Goal: Task Accomplishment & Management: Use online tool/utility

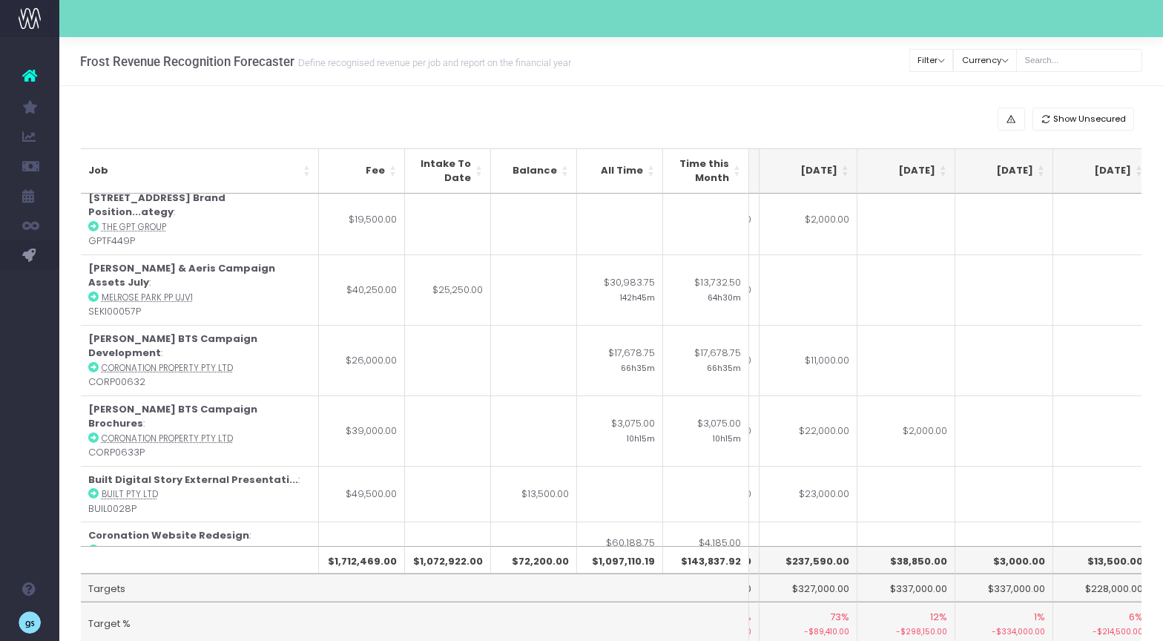
scroll to position [0, 382]
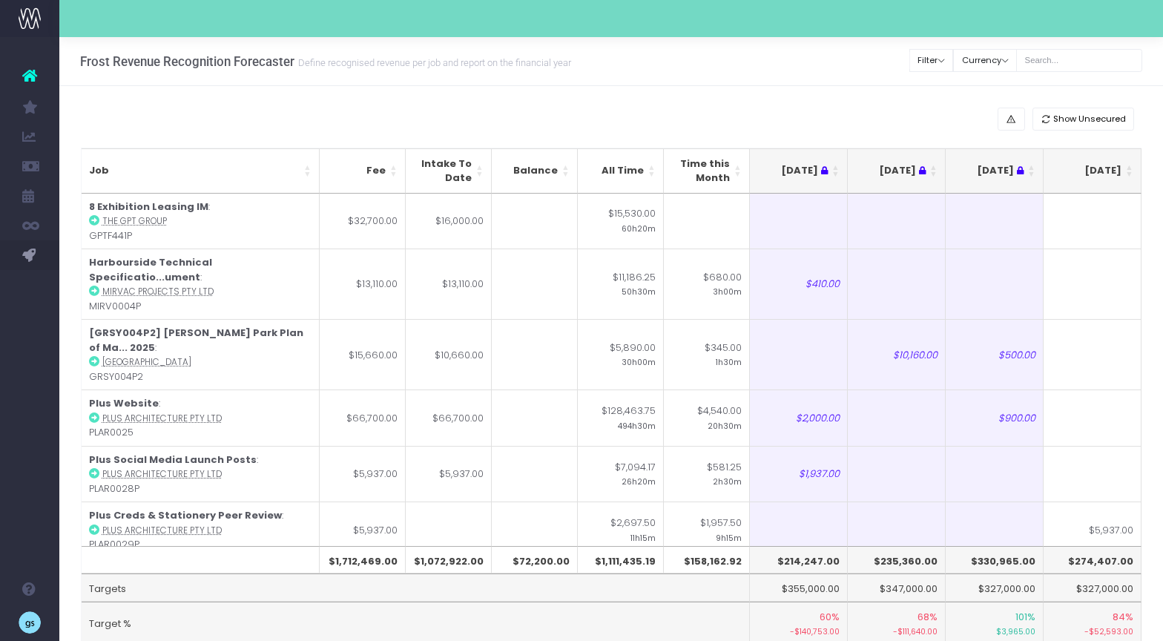
click at [1129, 166] on th "[DATE]" at bounding box center [1092, 170] width 98 height 45
click at [1127, 167] on th "[DATE]" at bounding box center [1092, 170] width 98 height 45
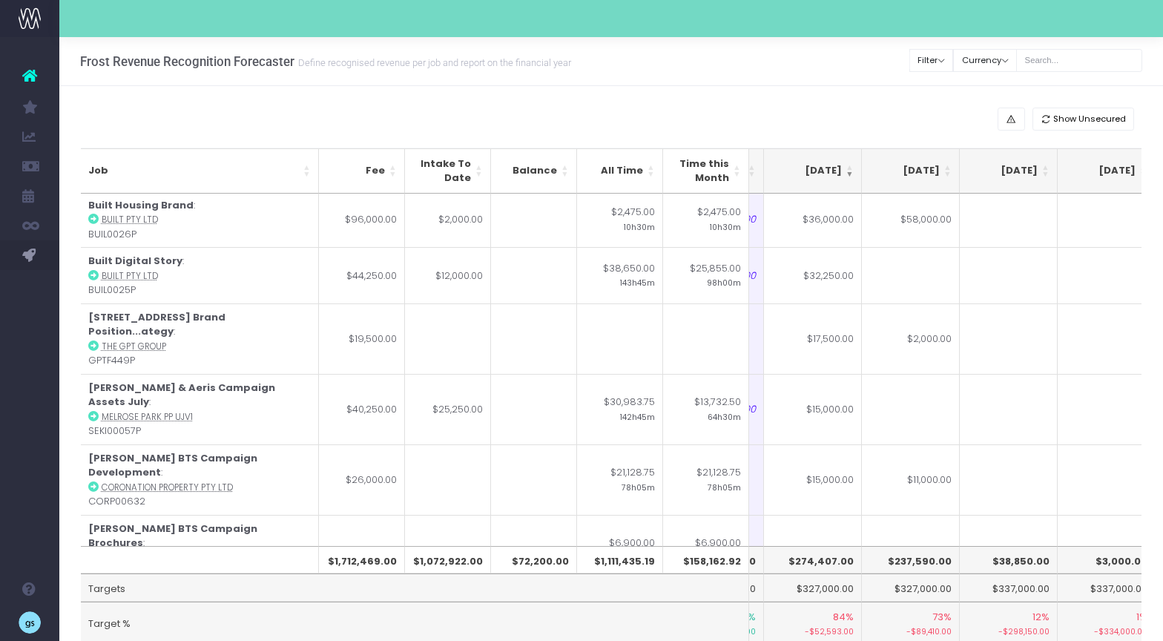
scroll to position [0, 280]
click at [776, 119] on div "Show Unsecured" at bounding box center [611, 119] width 1061 height 23
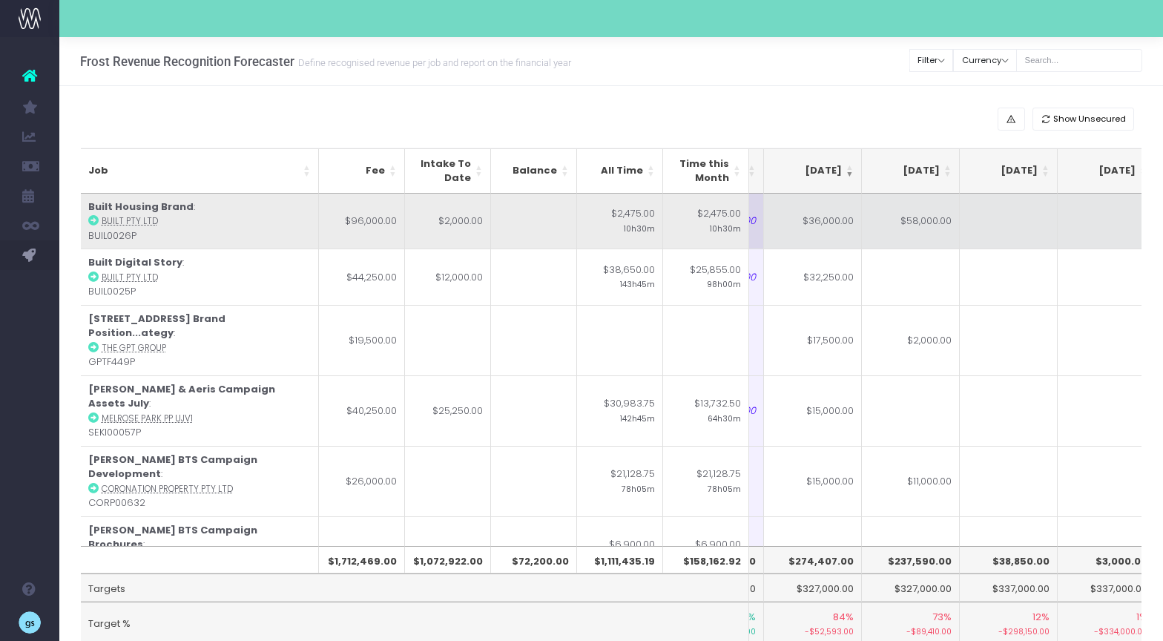
click at [814, 222] on td "$36,000.00" at bounding box center [813, 222] width 98 height 56
type input "33000"
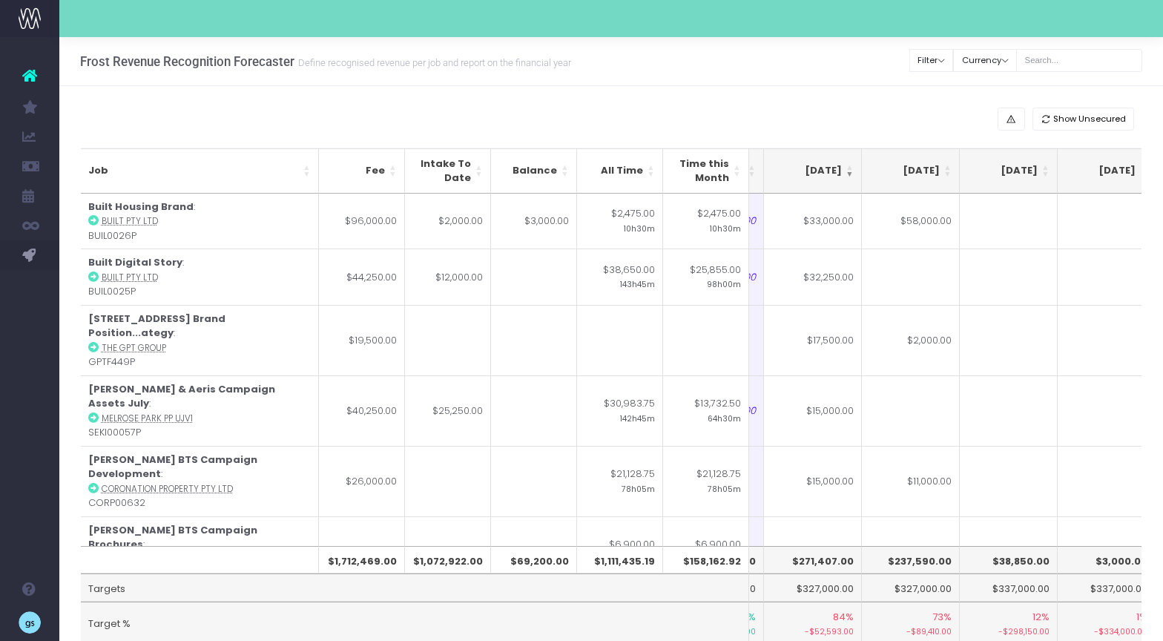
click at [728, 91] on div "Show Unsecured Job Fee Intake To Date Balance All Time Time this Month [DATE] J…" at bounding box center [610, 395] width 1103 height 618
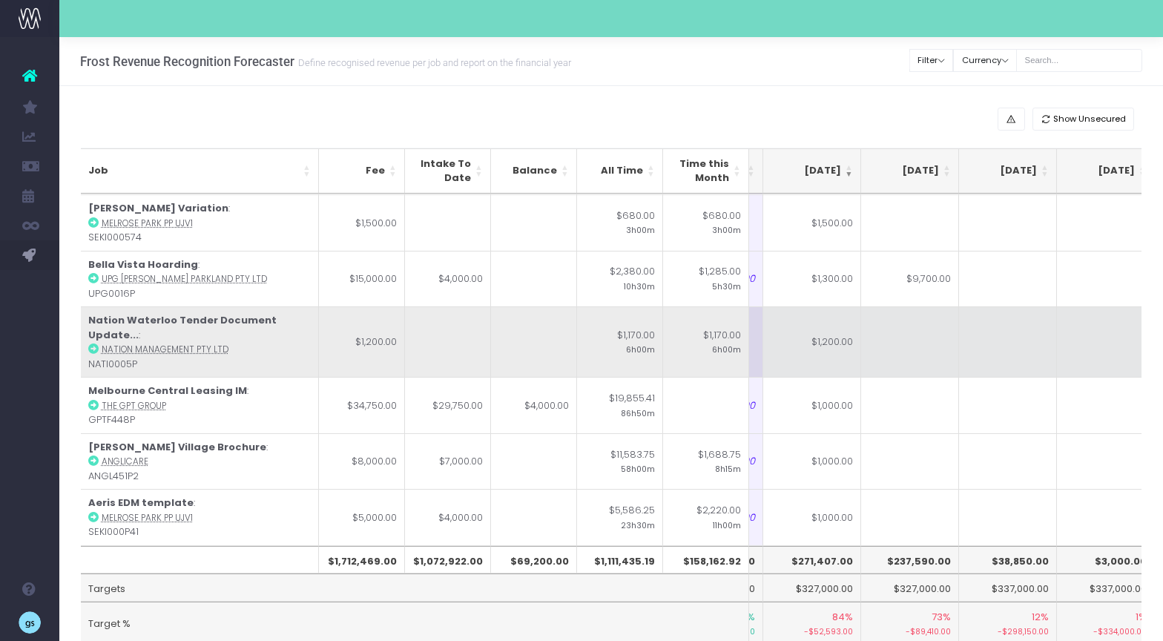
scroll to position [1899, 280]
